Goal: Information Seeking & Learning: Learn about a topic

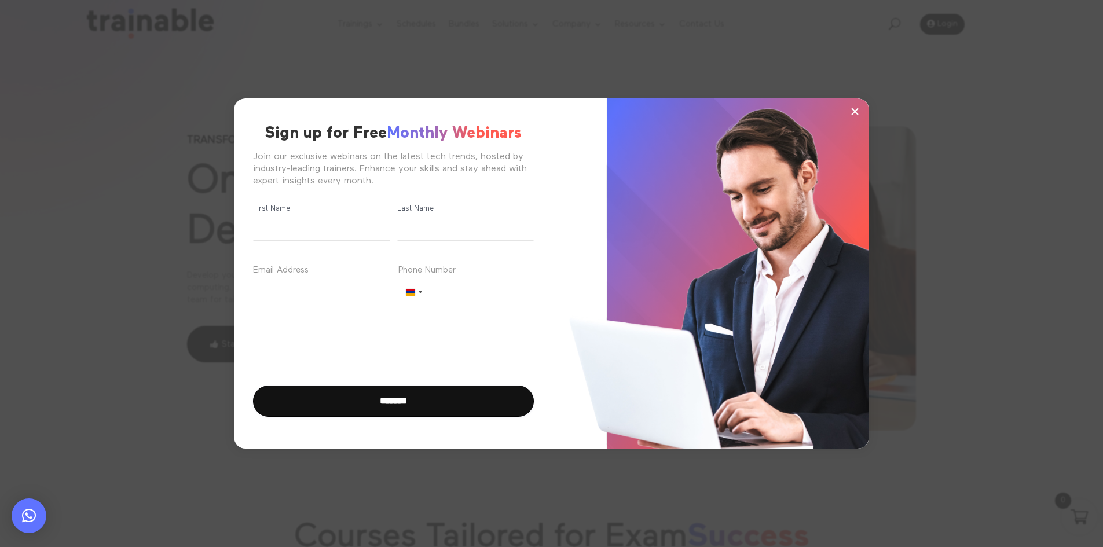
click at [851, 113] on span "×" at bounding box center [855, 111] width 10 height 17
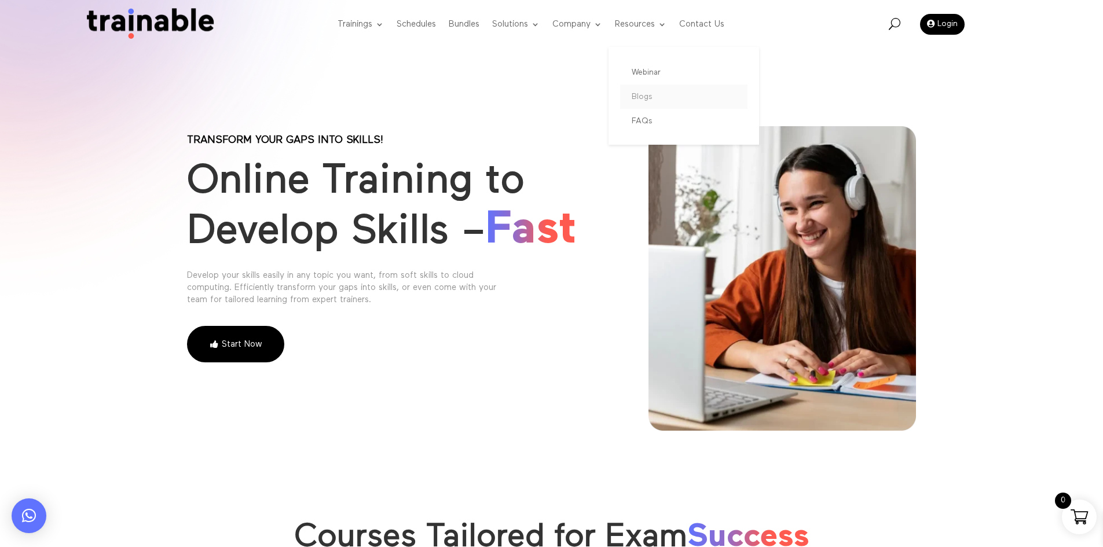
click at [642, 100] on link "Blogs" at bounding box center [683, 97] width 127 height 24
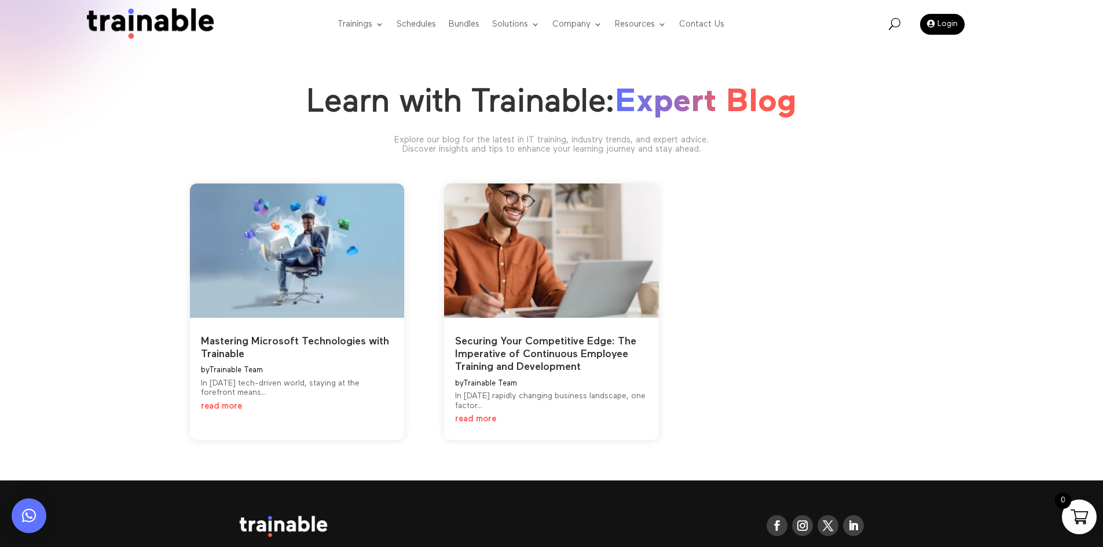
click at [479, 423] on link "read more" at bounding box center [475, 419] width 41 height 9
click at [218, 407] on link "read more" at bounding box center [221, 406] width 41 height 9
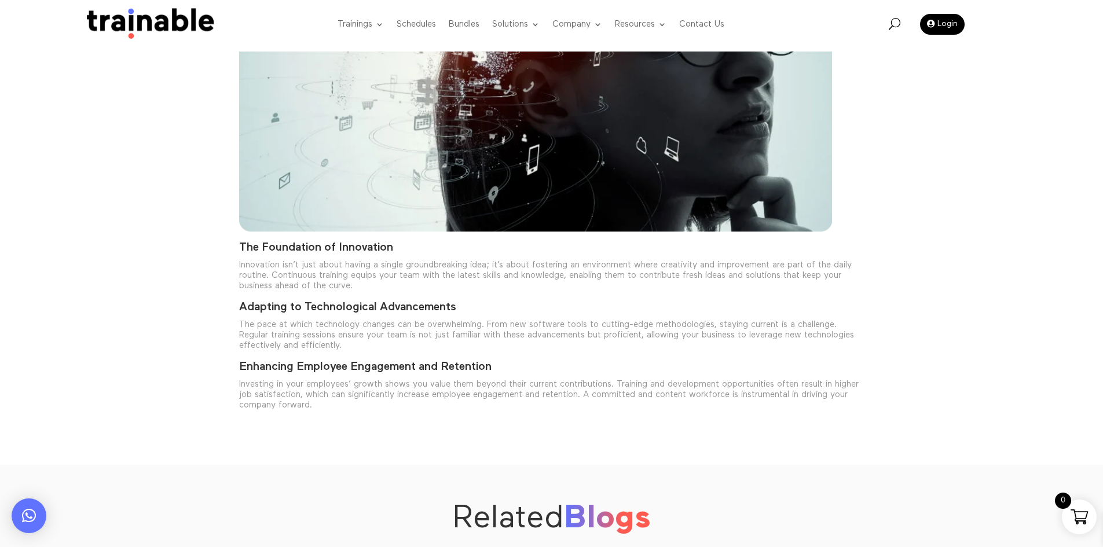
scroll to position [348, 0]
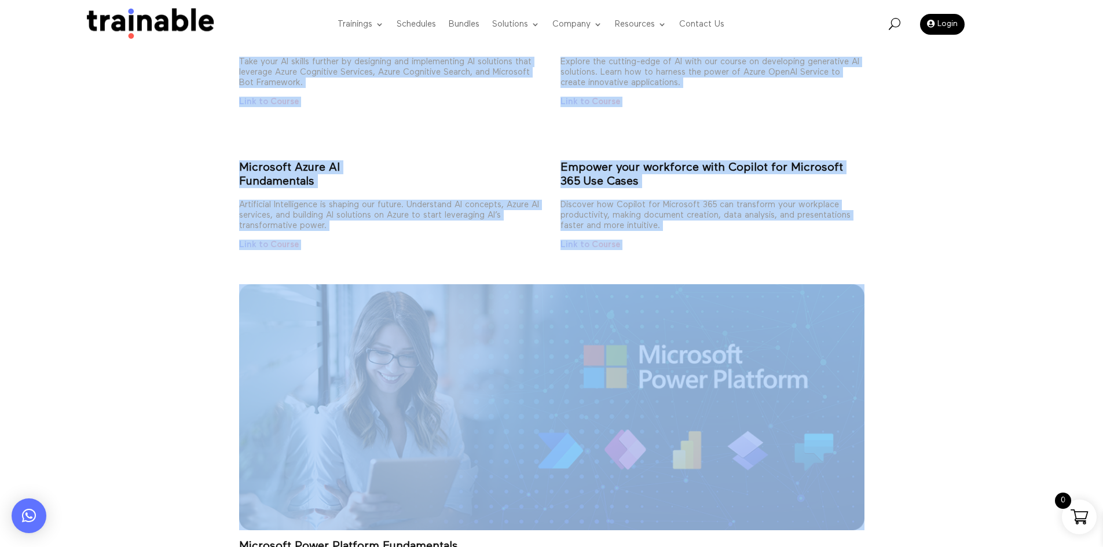
scroll to position [927, 0]
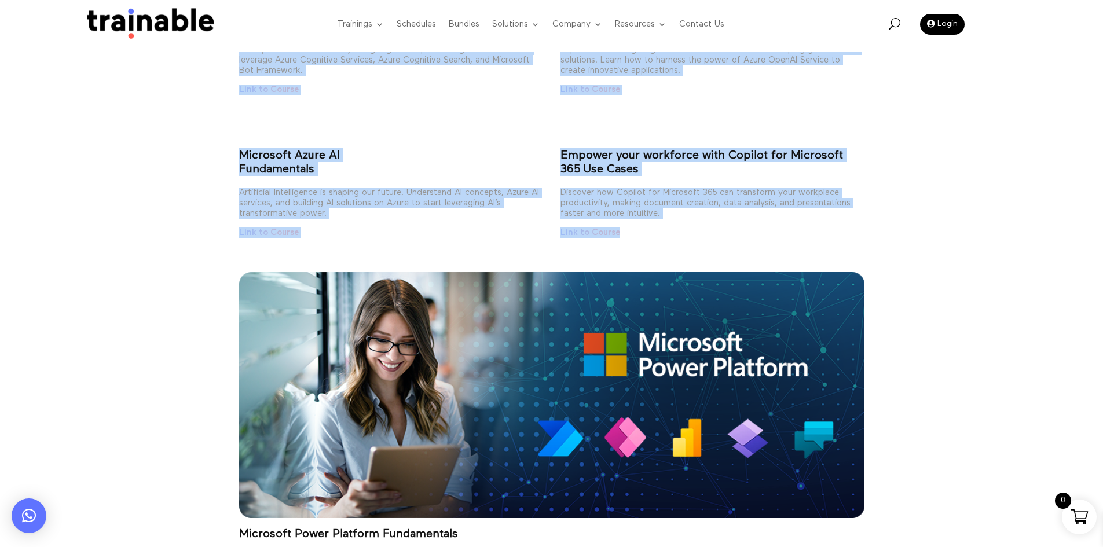
drag, startPoint x: 235, startPoint y: 266, endPoint x: 738, endPoint y: 236, distance: 503.6
copy div "In today’s tech-driven world, staying at the forefront means mastering the tool…"
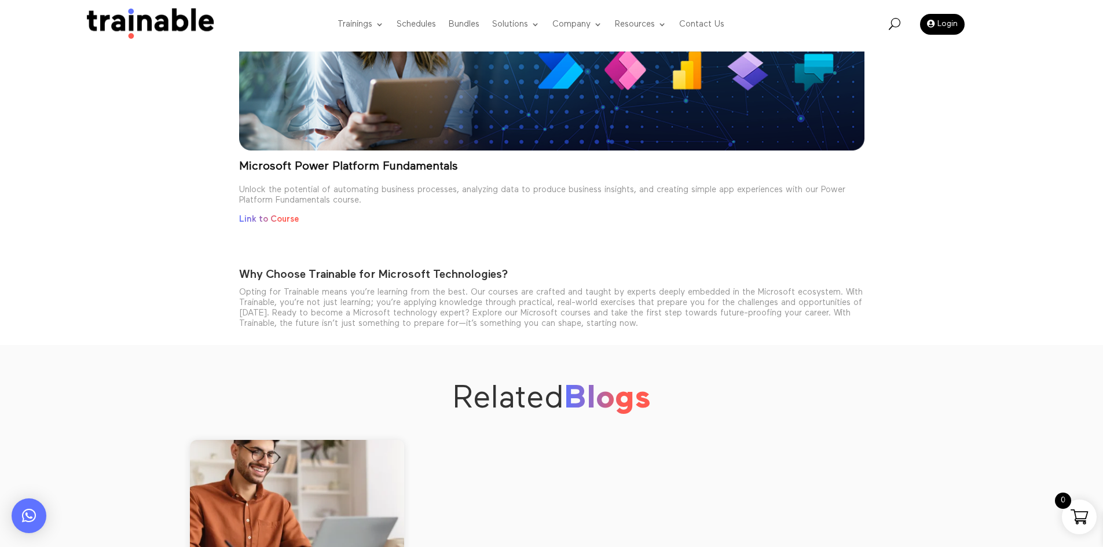
scroll to position [1274, 0]
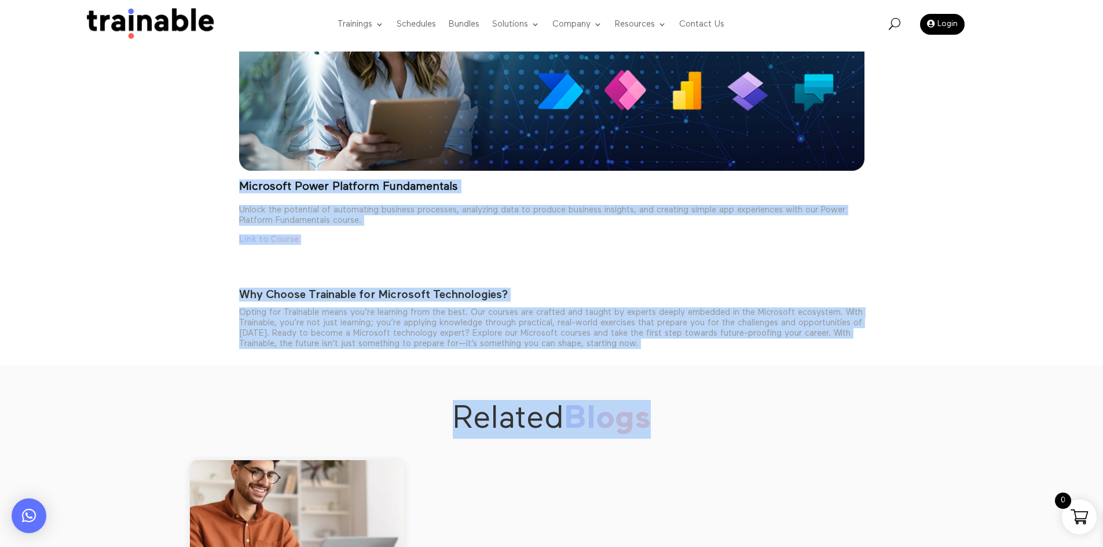
drag, startPoint x: 209, startPoint y: 188, endPoint x: 1047, endPoint y: 365, distance: 857.2
click at [769, 443] on h2 "Related Blogs" at bounding box center [552, 422] width 730 height 45
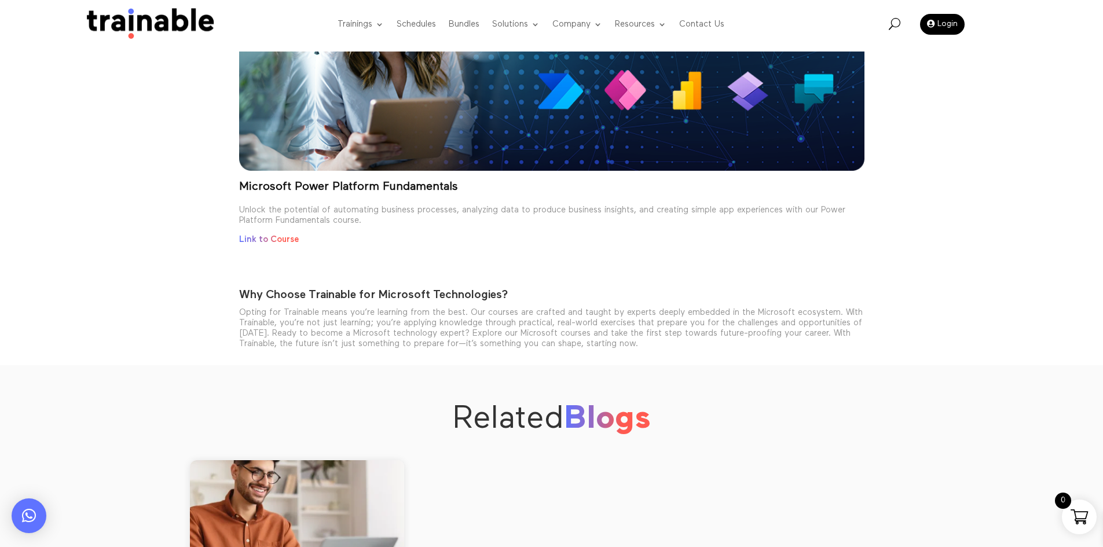
drag, startPoint x: 732, startPoint y: 344, endPoint x: 189, endPoint y: 189, distance: 563.9
copy div "Microsoft Power Platform Fundamentals Unlock the potential of automating busine…"
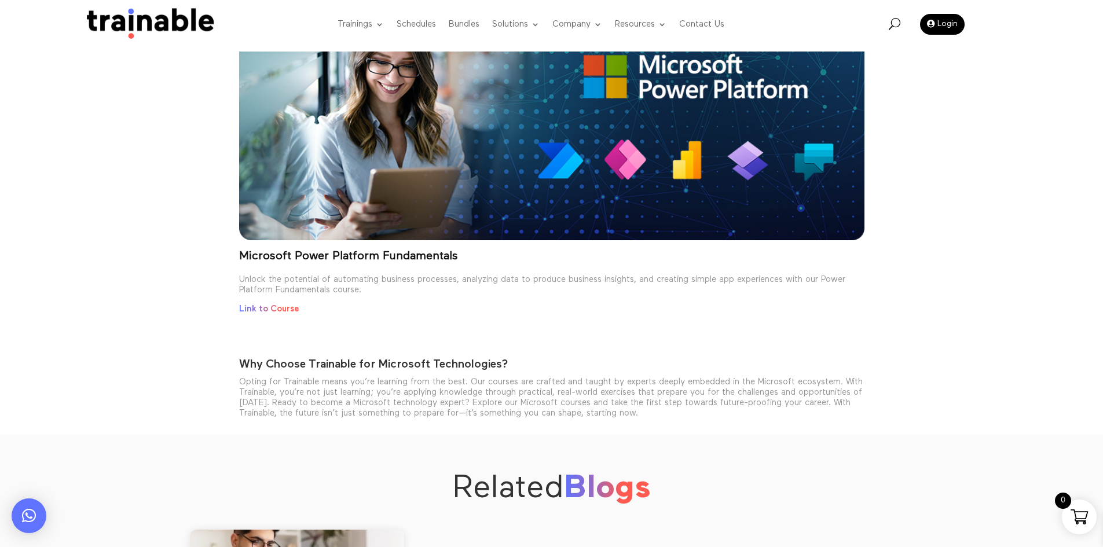
scroll to position [1043, 0]
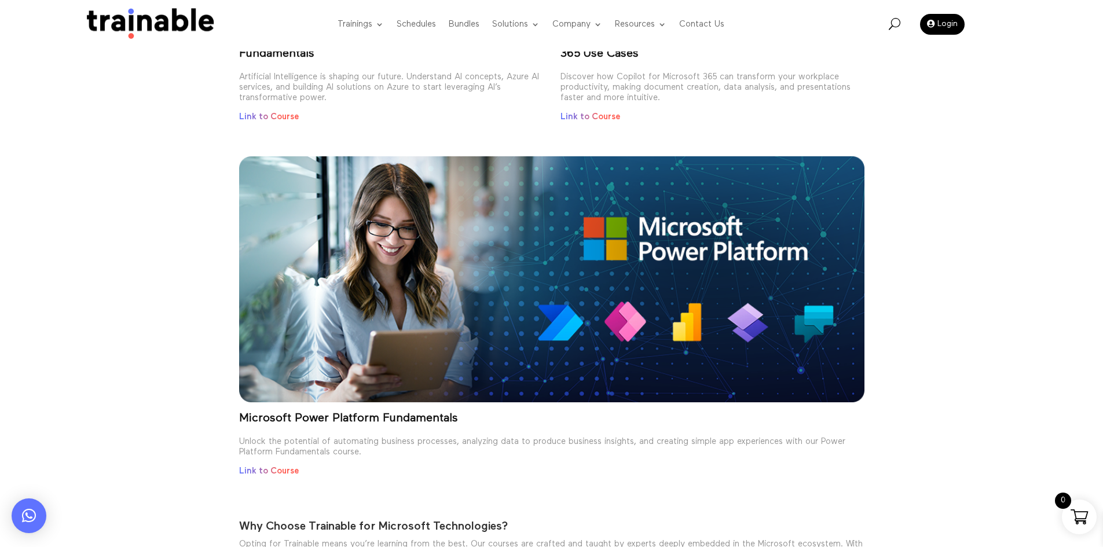
click at [542, 252] on img at bounding box center [552, 279] width 626 height 246
copy div "Microsoft Power Platform Fundamentals Unlock the potential of automating busine…"
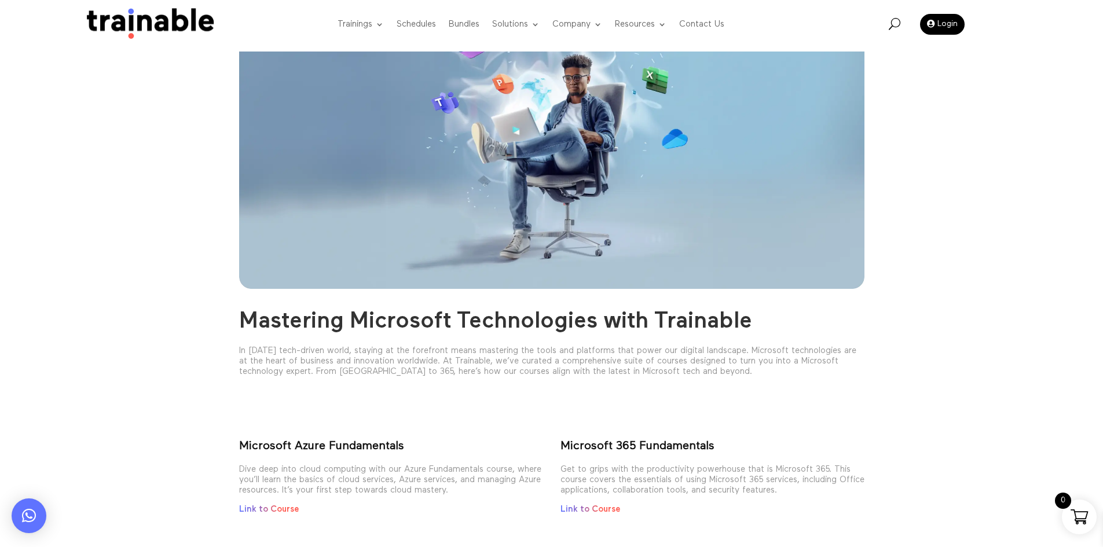
scroll to position [232, 0]
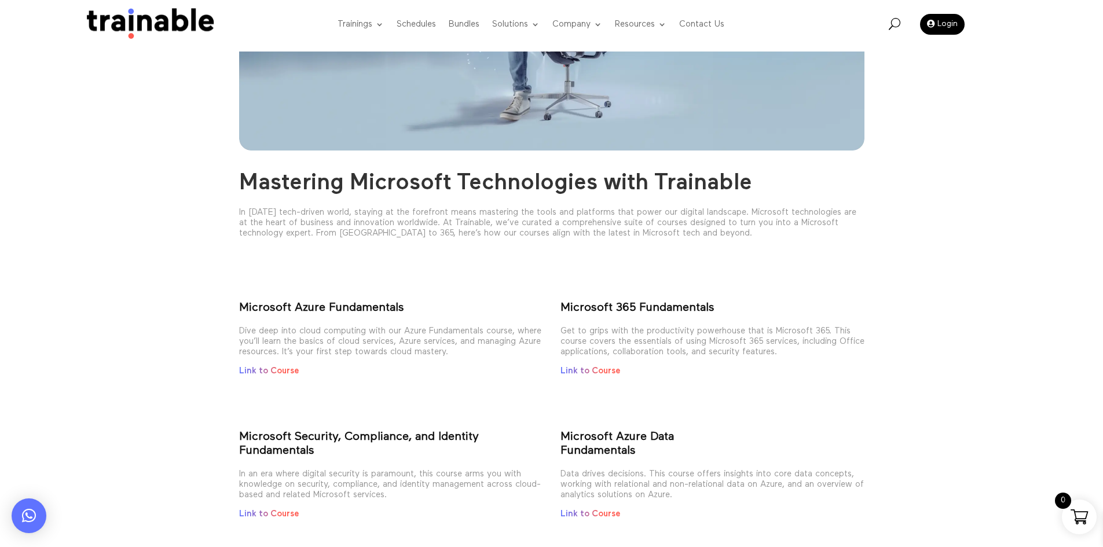
click at [337, 305] on strong "Microsoft Azure Fundamentals" at bounding box center [321, 308] width 165 height 12
drag, startPoint x: 513, startPoint y: 436, endPoint x: 504, endPoint y: 434, distance: 8.3
click at [513, 436] on p "Microsoft Security, Compliance, and Identity Fundamentals" at bounding box center [391, 449] width 304 height 39
